Goal: Task Accomplishment & Management: Manage account settings

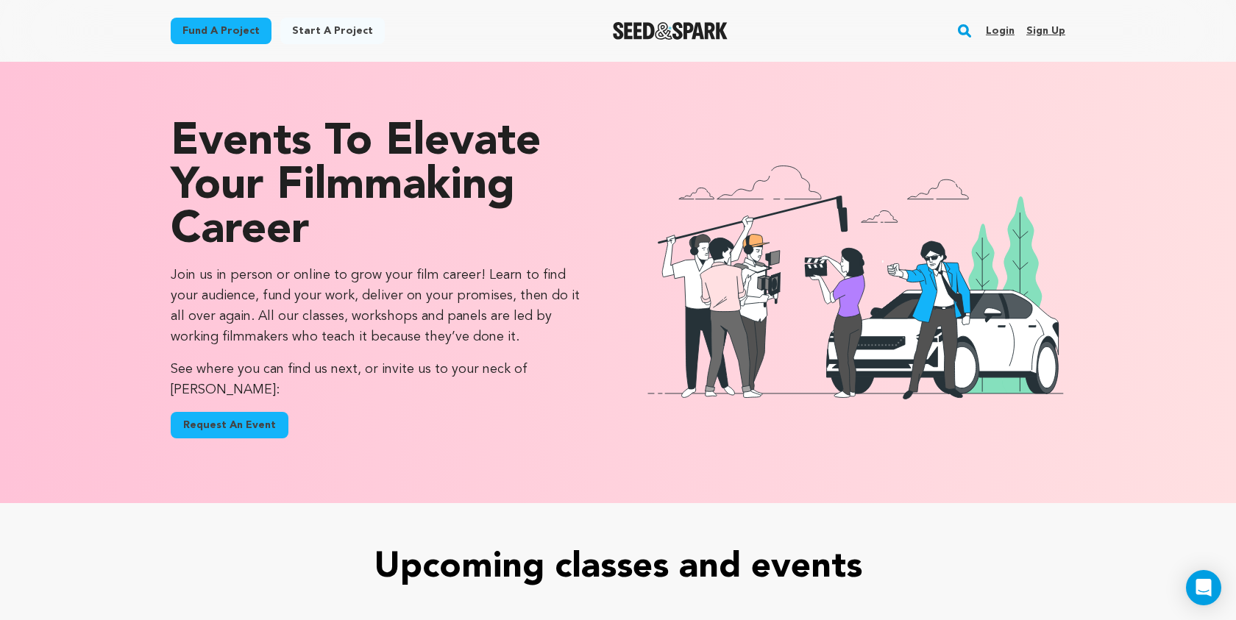
click at [1005, 29] on link "Login" at bounding box center [1000, 31] width 29 height 24
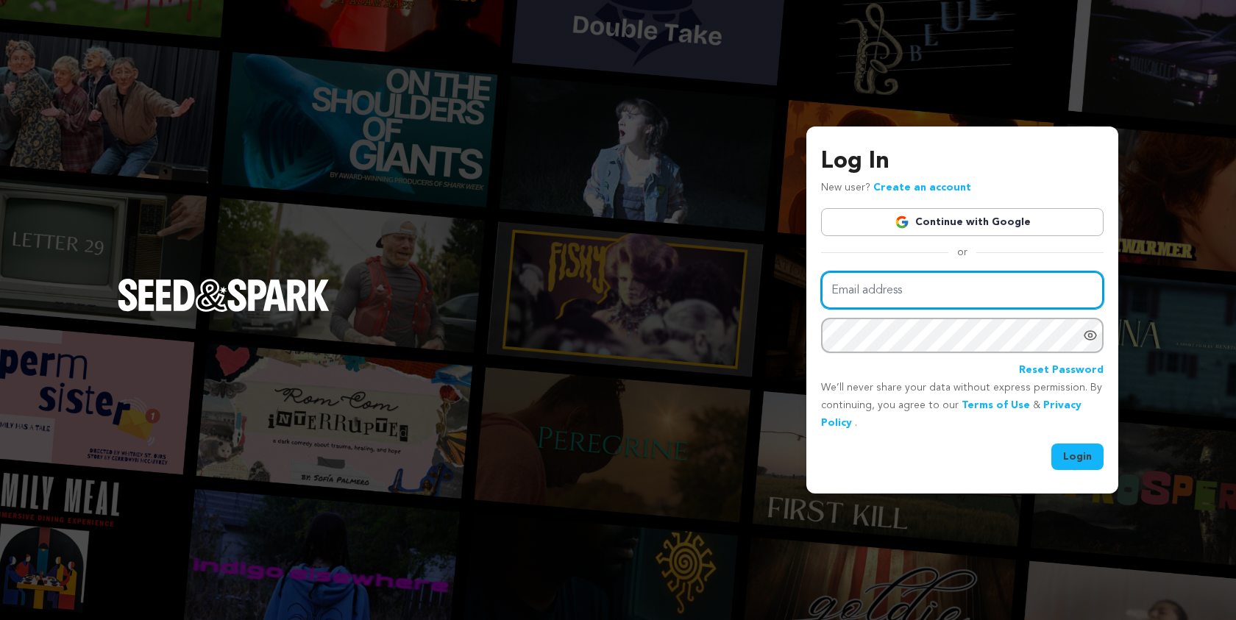
click at [889, 288] on input "Email address" at bounding box center [962, 291] width 283 height 38
click at [918, 294] on input "Email address" at bounding box center [962, 291] width 283 height 38
type input "s"
type input "samuel.mantell@gmail.com"
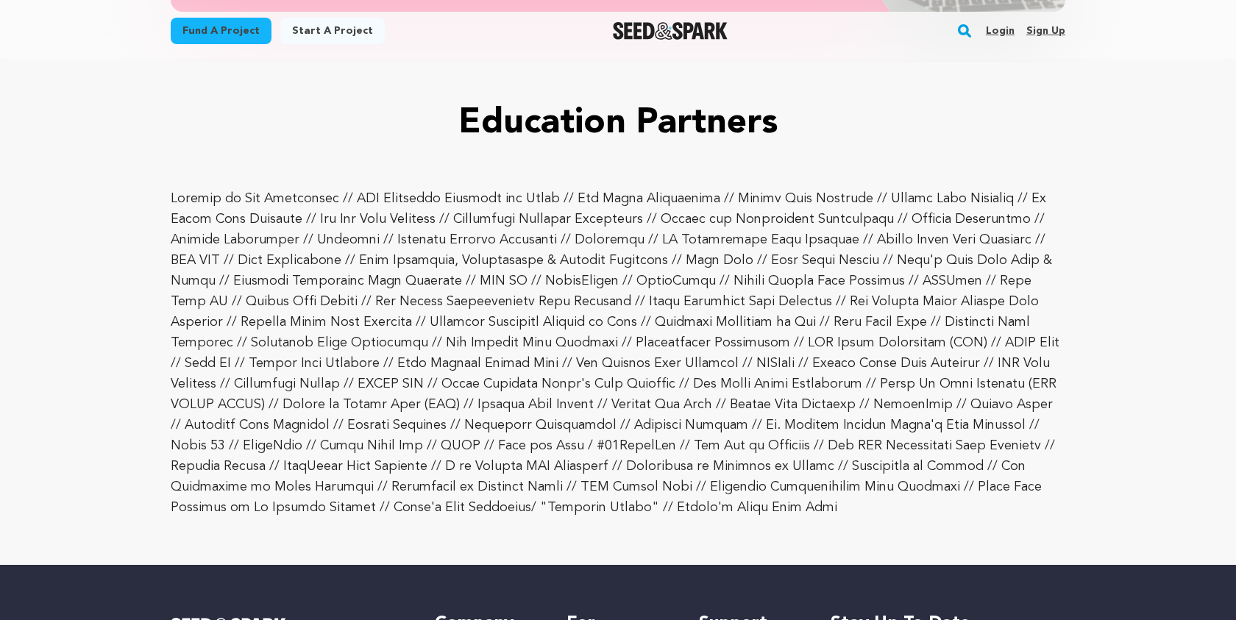
scroll to position [3136, 0]
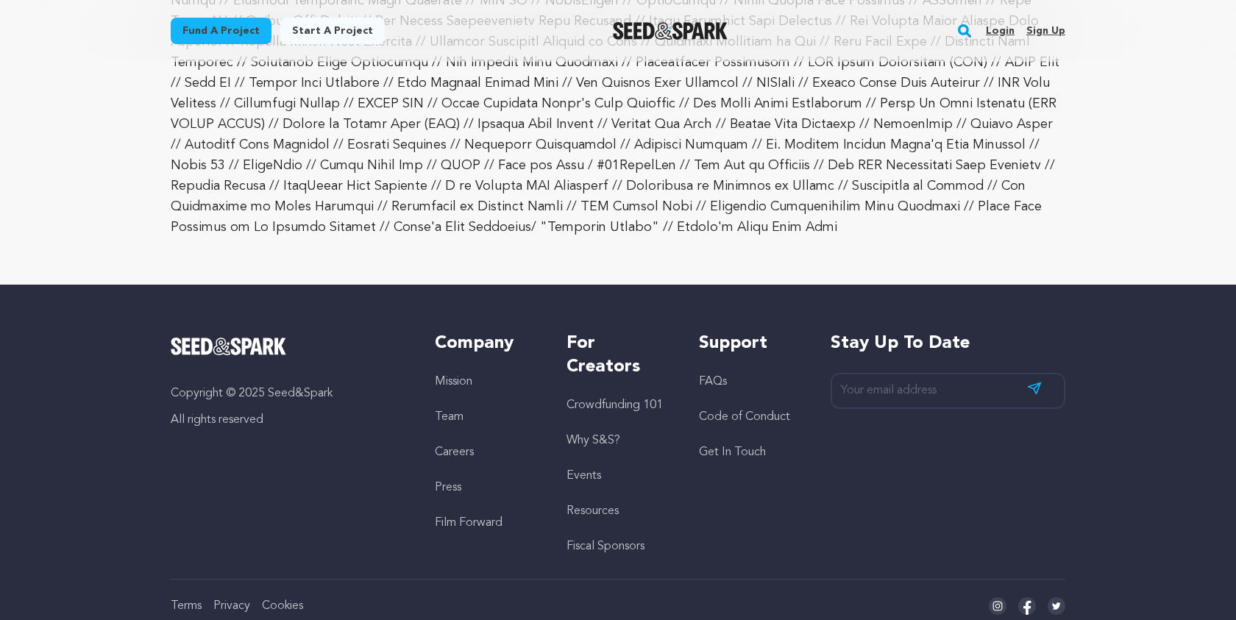
click at [711, 376] on link "FAQs" at bounding box center [713, 382] width 28 height 12
